Goal: Navigation & Orientation: Find specific page/section

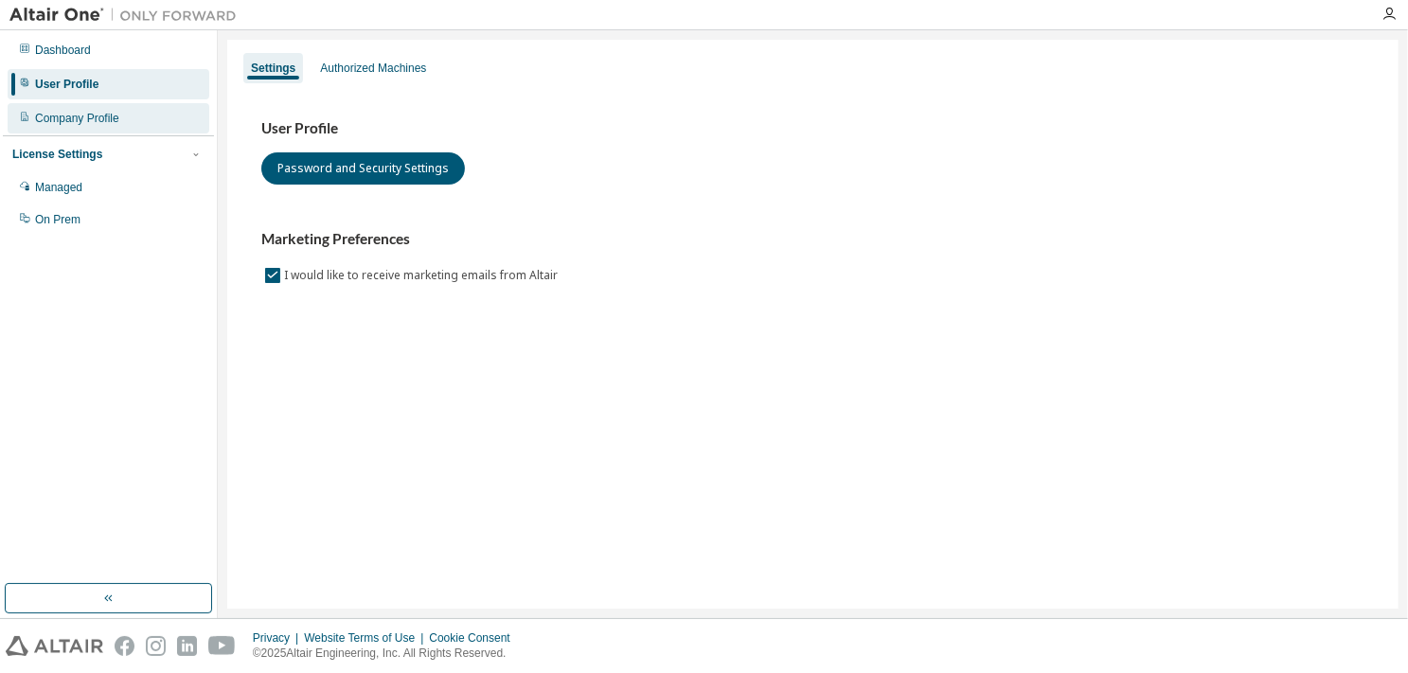
click at [72, 124] on div "Company Profile" at bounding box center [77, 118] width 84 height 15
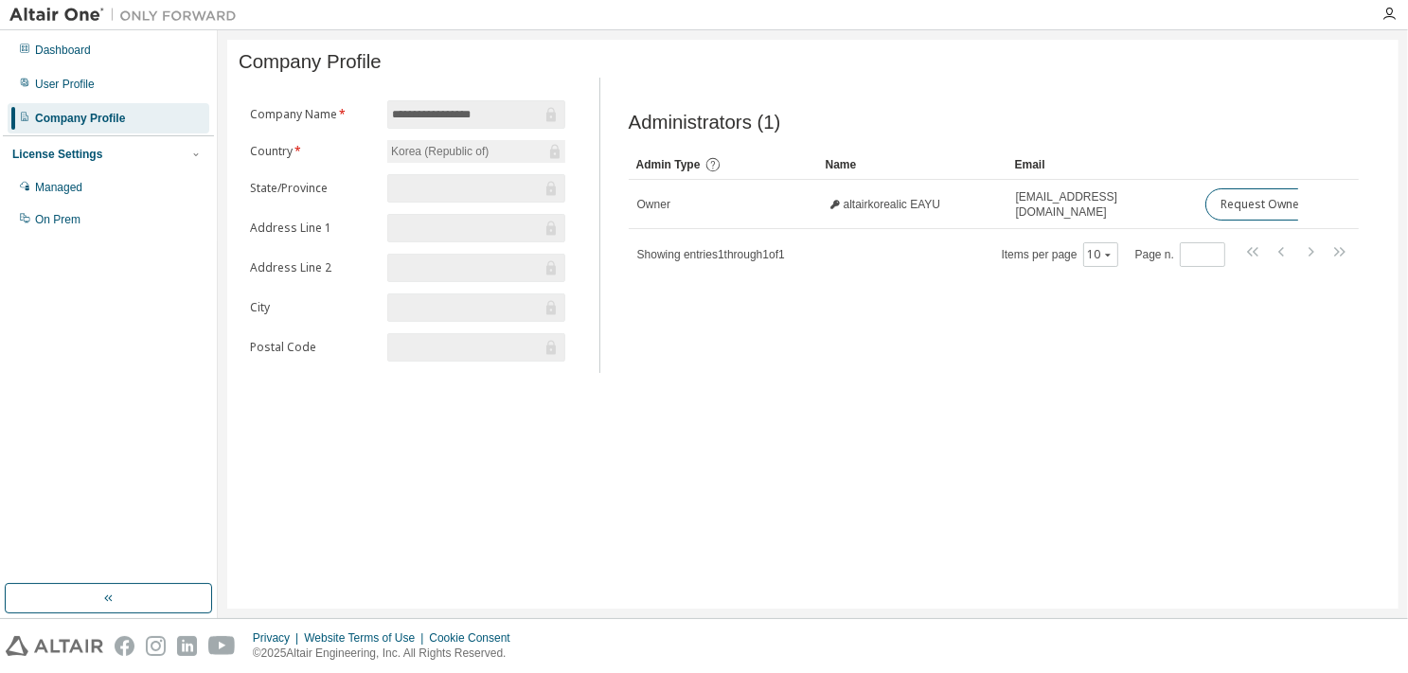
click at [65, 158] on div "License Settings" at bounding box center [57, 154] width 90 height 15
click at [57, 197] on div "Managed" at bounding box center [109, 187] width 202 height 30
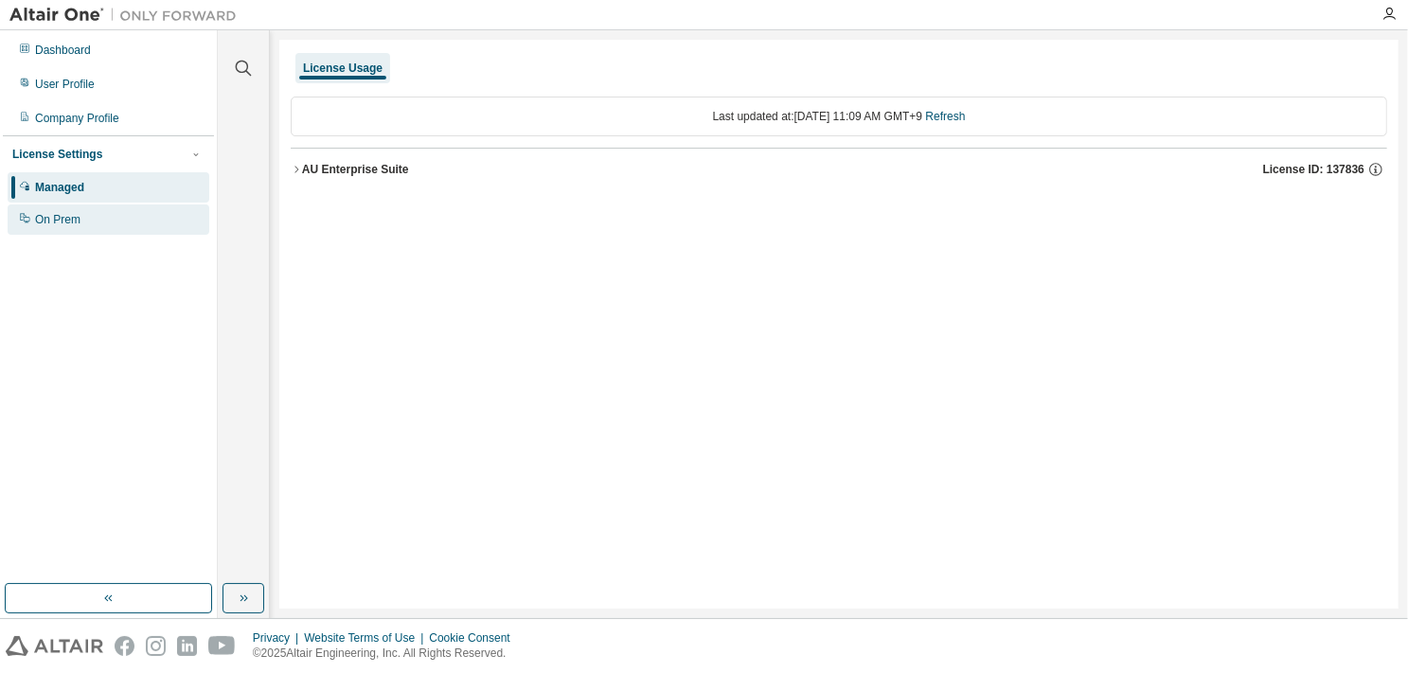
click at [61, 226] on div "On Prem" at bounding box center [57, 219] width 45 height 15
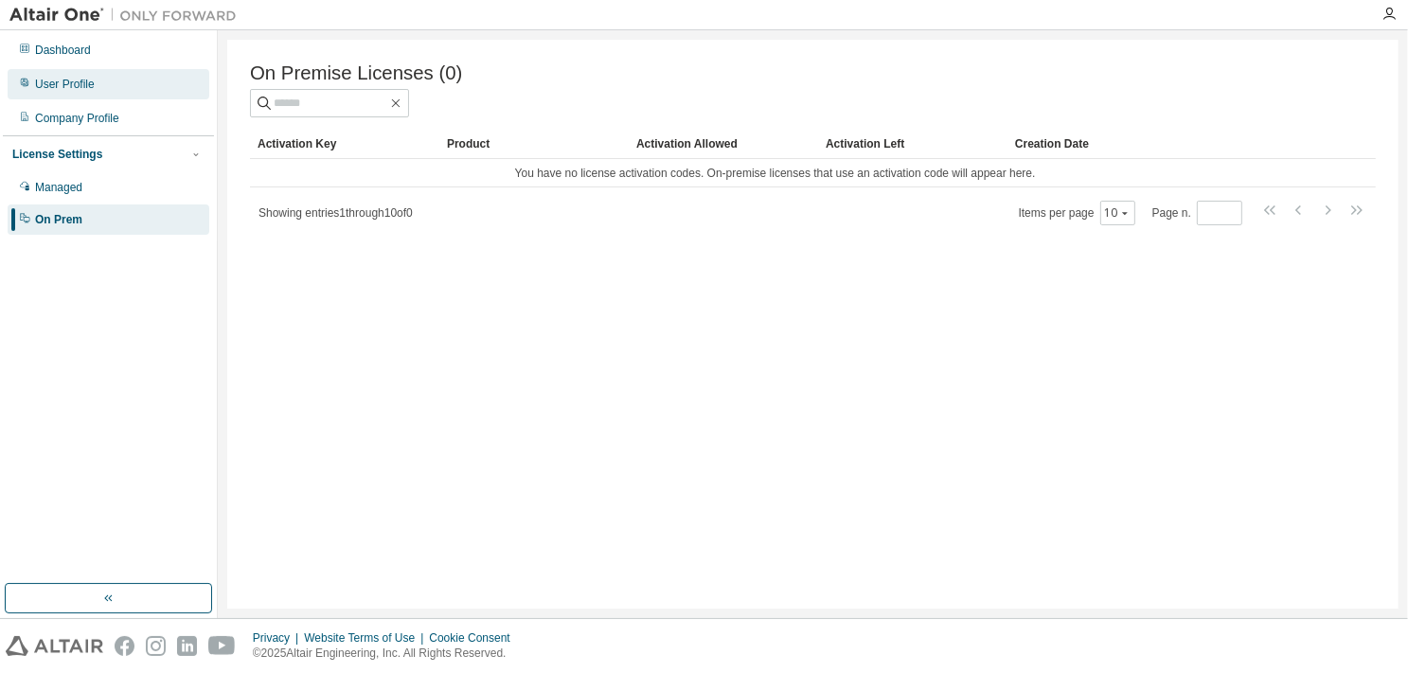
click at [58, 83] on div "User Profile" at bounding box center [65, 84] width 60 height 15
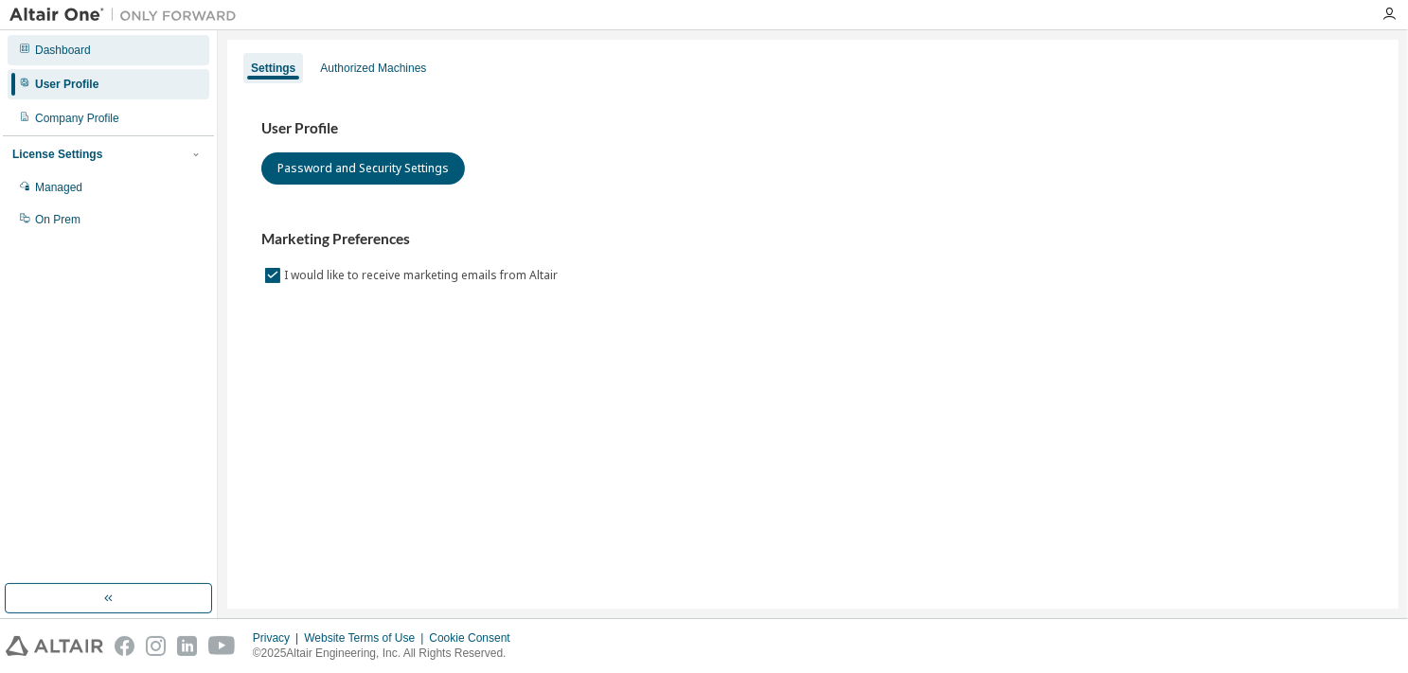
click at [61, 47] on div "Dashboard" at bounding box center [63, 50] width 56 height 15
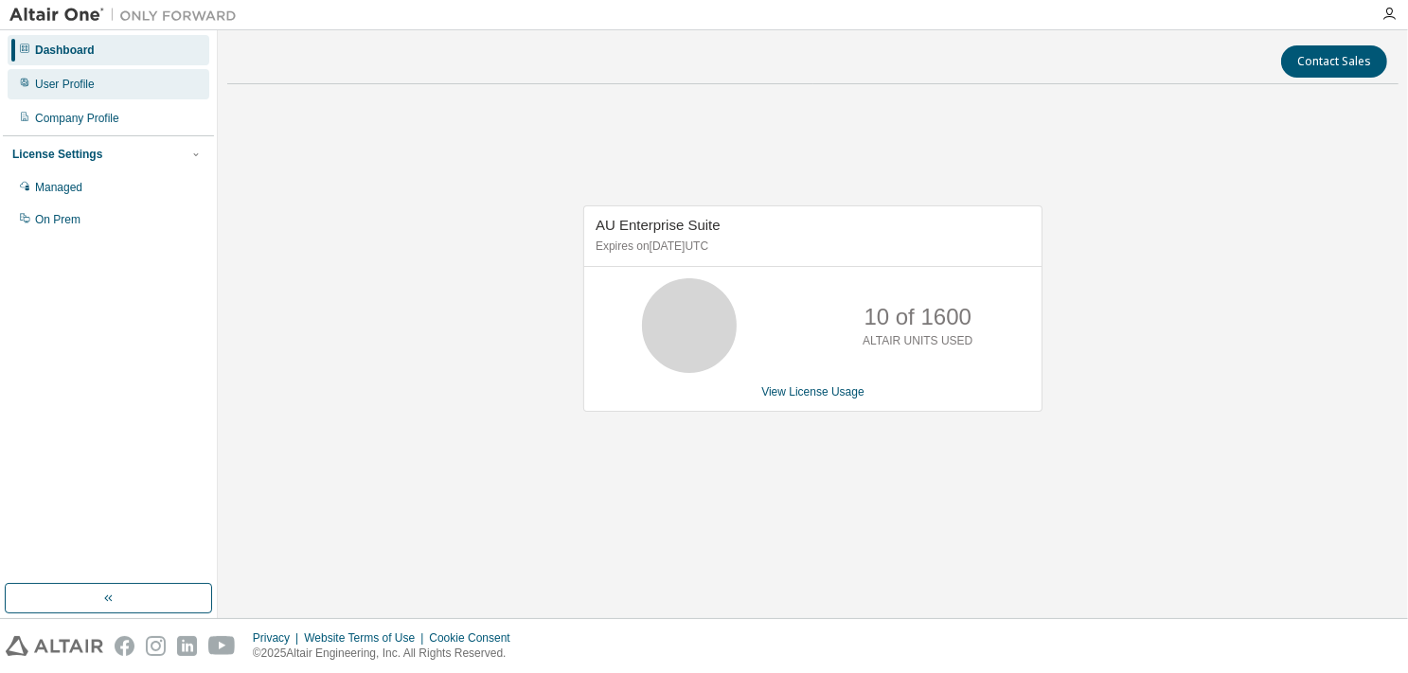
click at [79, 88] on div "User Profile" at bounding box center [65, 84] width 60 height 15
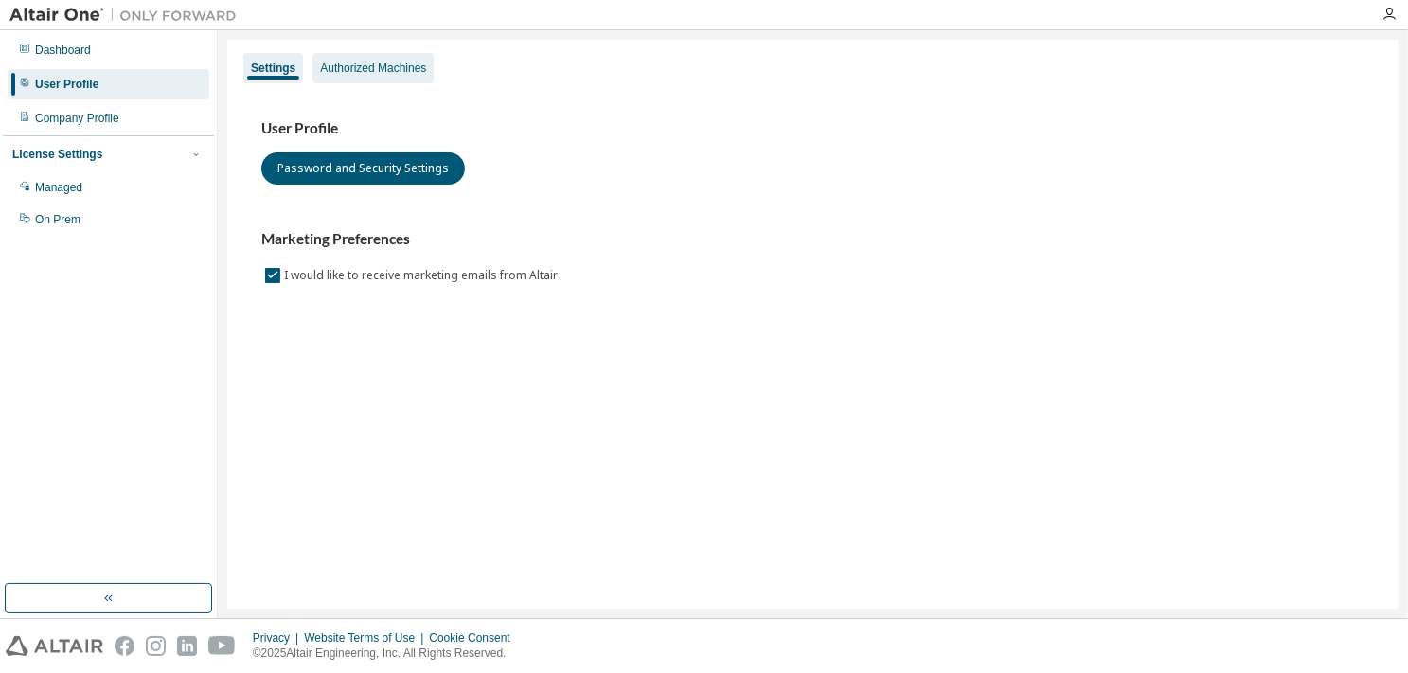
click at [372, 75] on div "Authorized Machines" at bounding box center [373, 68] width 106 height 15
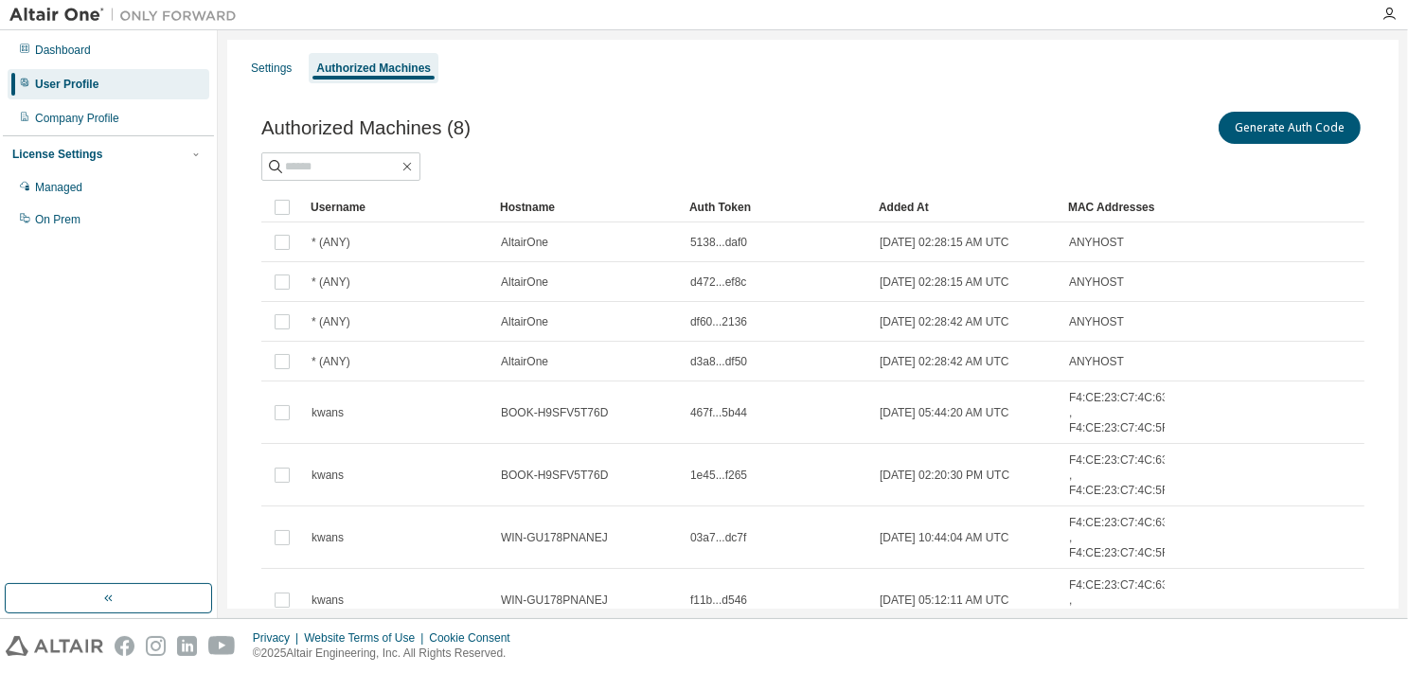
click at [886, 102] on div "Authorized Machines (8) Generate Auth Code Clear Load Save Save As Field Operat…" at bounding box center [813, 402] width 1148 height 634
